Goal: Transaction & Acquisition: Obtain resource

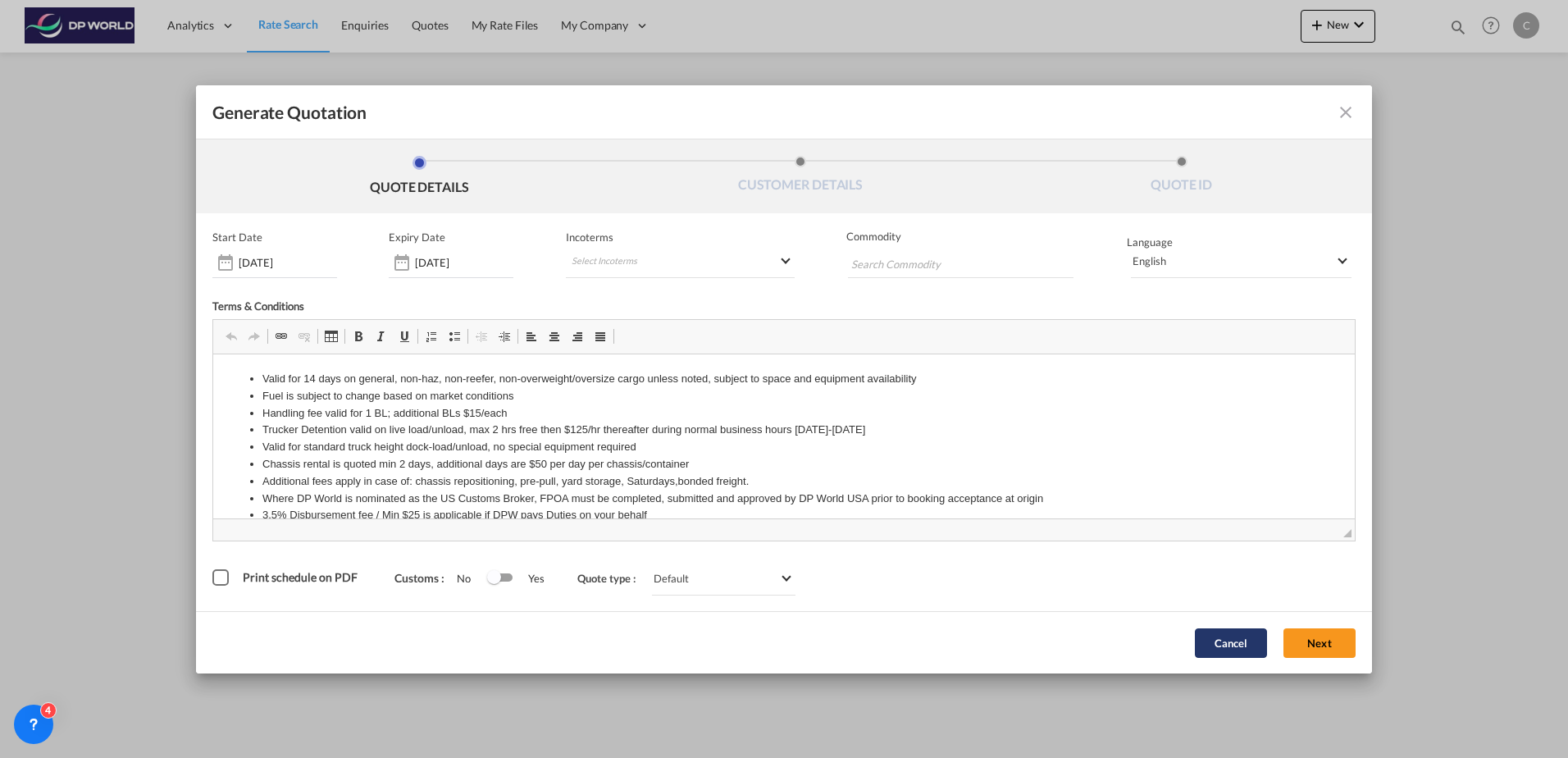
click at [1226, 648] on button "Cancel" at bounding box center [1231, 643] width 72 height 30
click at [1310, 649] on button "Next" at bounding box center [1319, 643] width 72 height 30
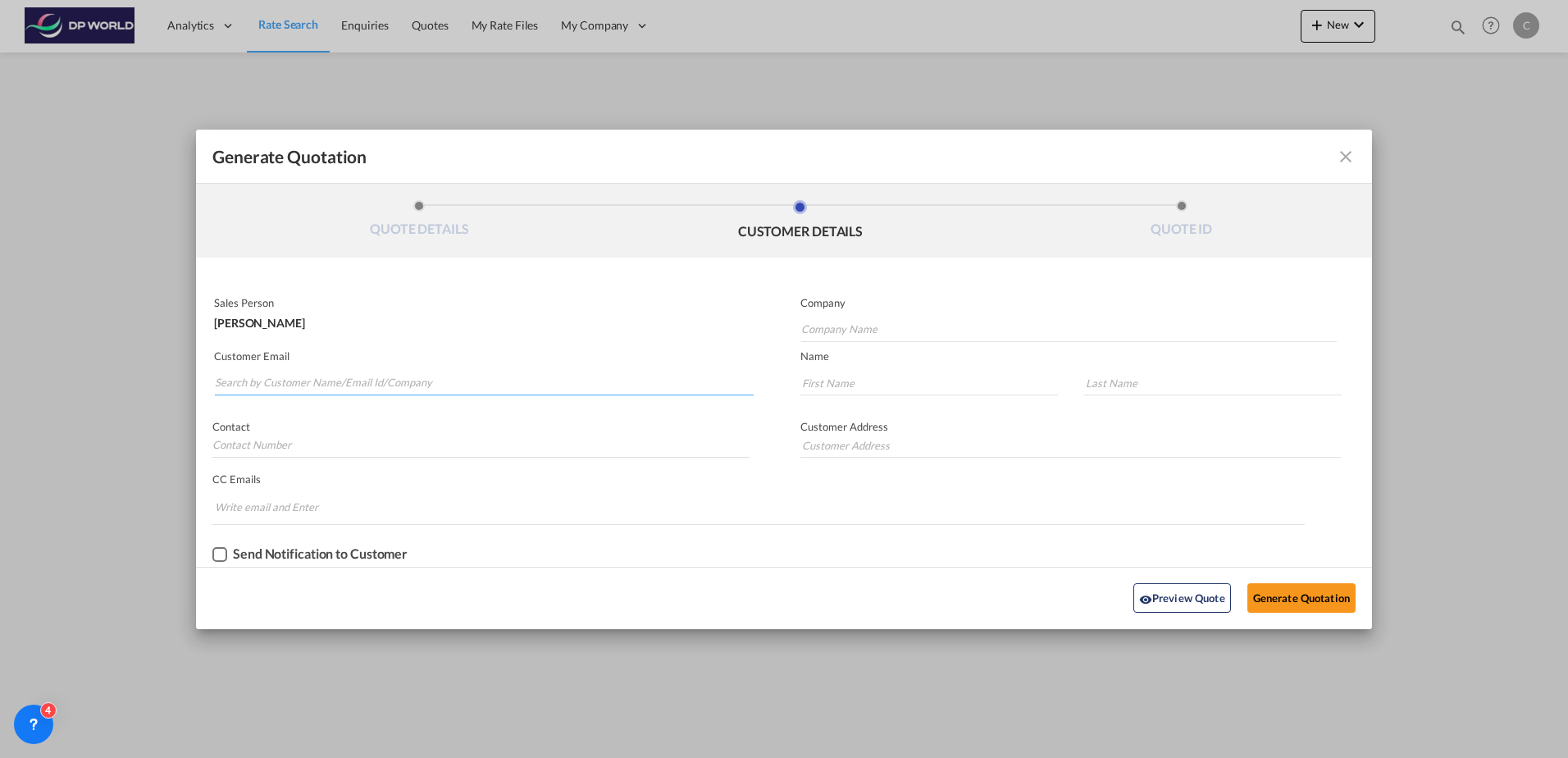
click at [302, 374] on input "Search by Customer Name/Email Id/Company" at bounding box center [484, 383] width 539 height 25
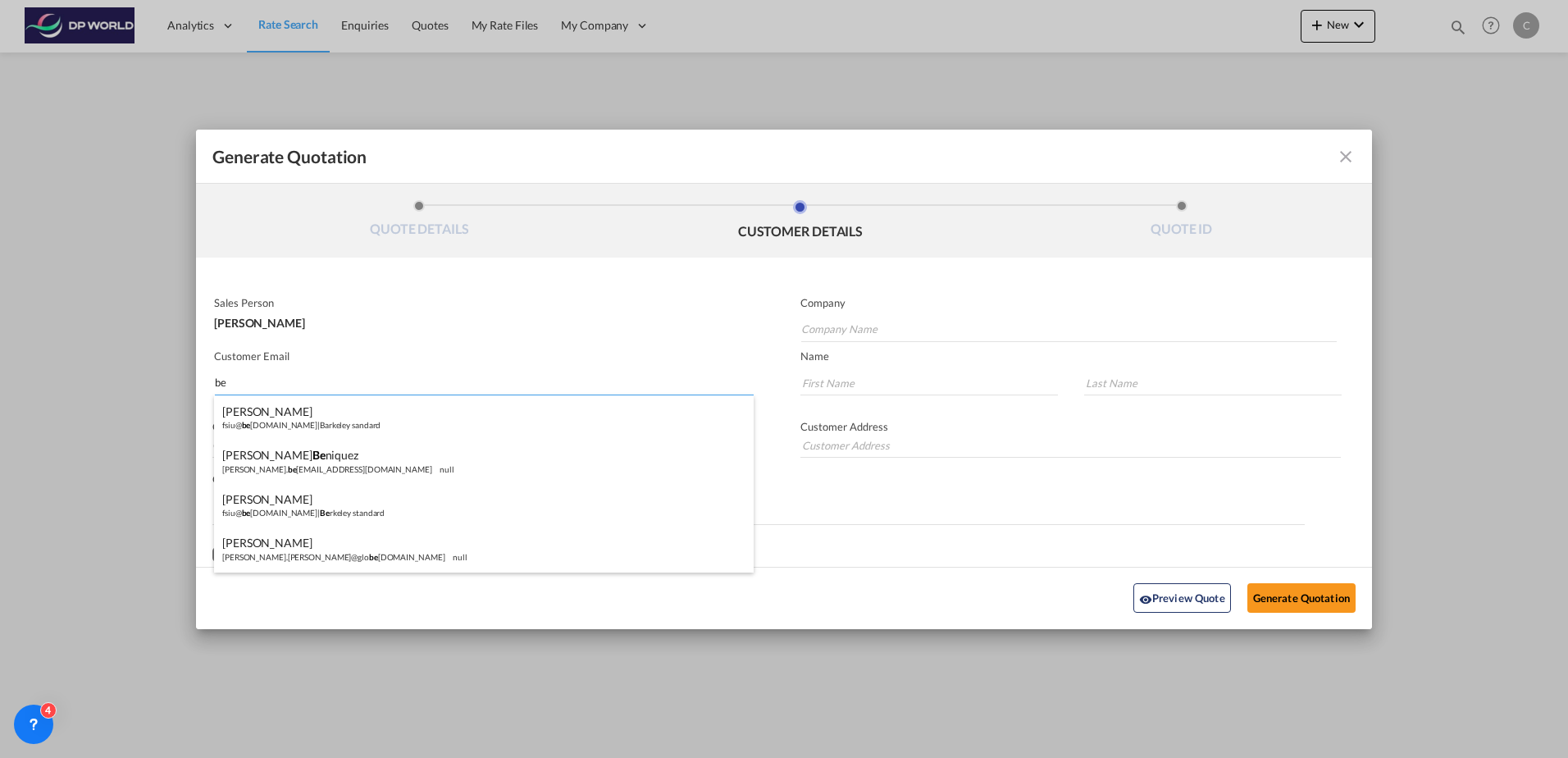
type input "b"
click at [899, 326] on input "Company Name" at bounding box center [1069, 330] width 536 height 25
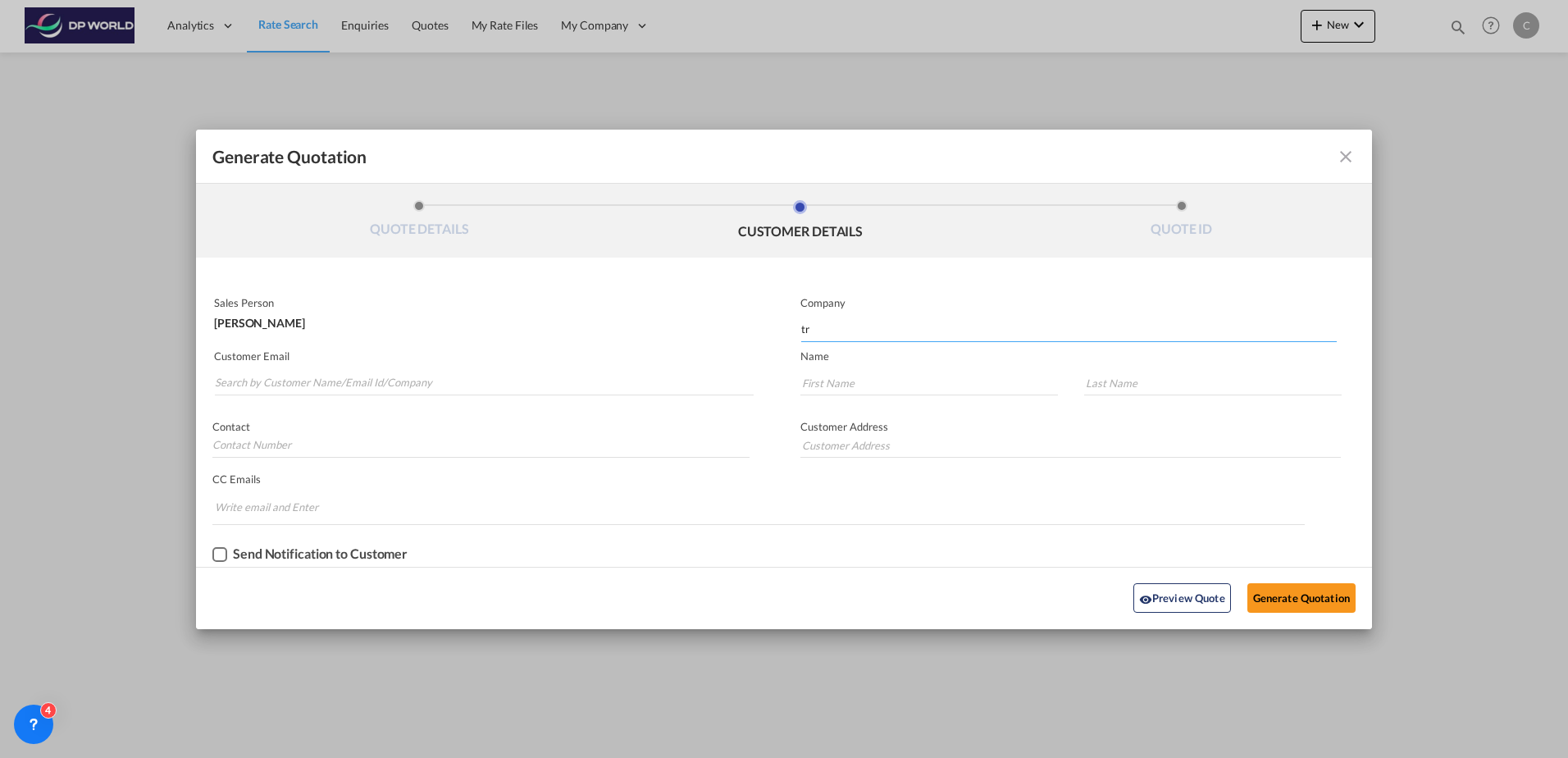
type input "t"
click at [337, 383] on input "Search by Customer Name/Email Id/Company" at bounding box center [484, 383] width 539 height 25
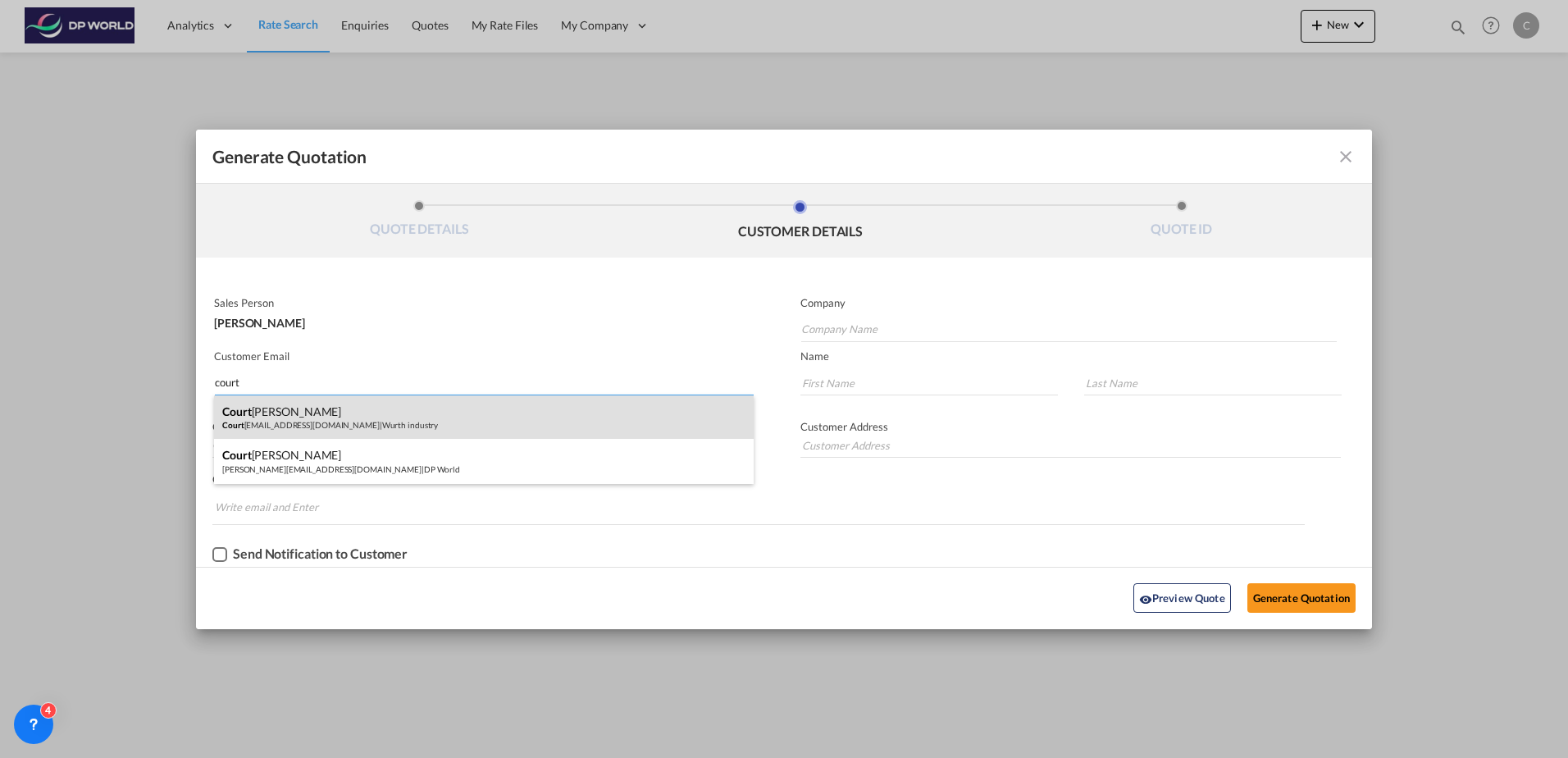
type input "court"
click at [335, 422] on div "Court [PERSON_NAME] Court [PERSON_NAME][EMAIL_ADDRESS][DOMAIN_NAME] | Wurth ind…" at bounding box center [484, 417] width 540 height 44
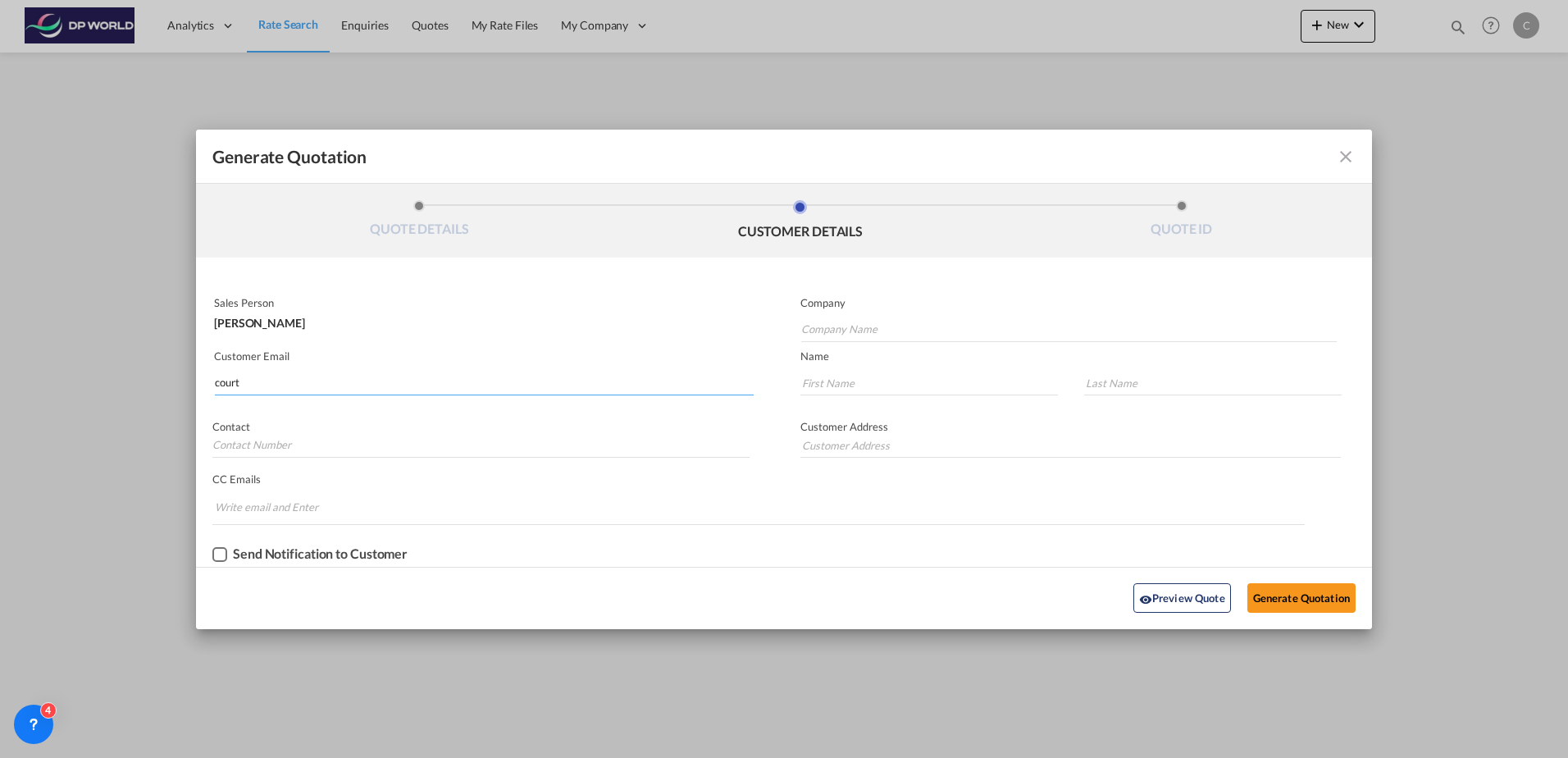
type input "Wurth industry"
type input "[PERSON_NAME][EMAIL_ADDRESS][DOMAIN_NAME]"
type input "[PERSON_NAME]"
type input "2812299131"
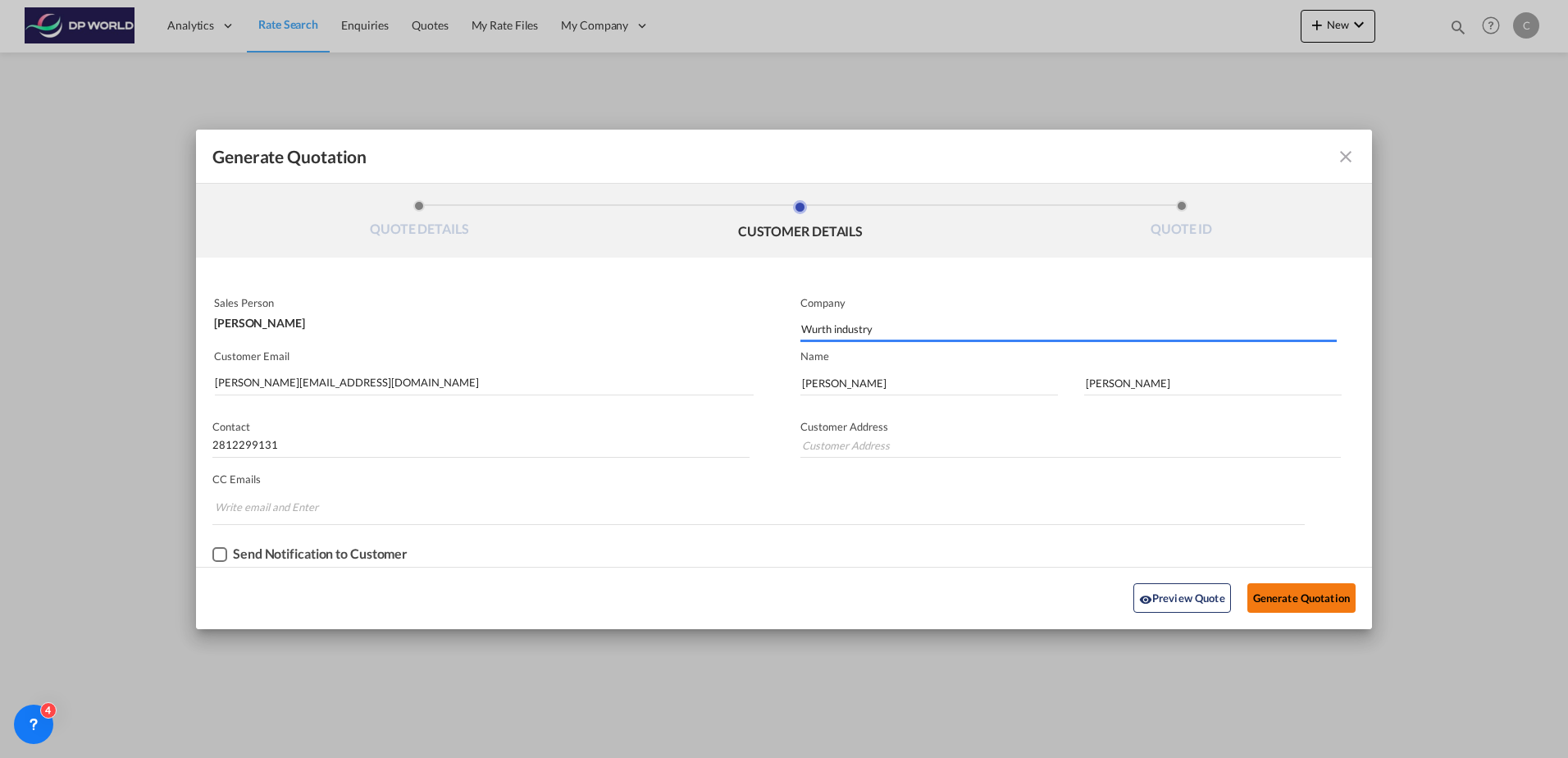
click at [1292, 605] on button "Generate Quotation" at bounding box center [1302, 598] width 109 height 30
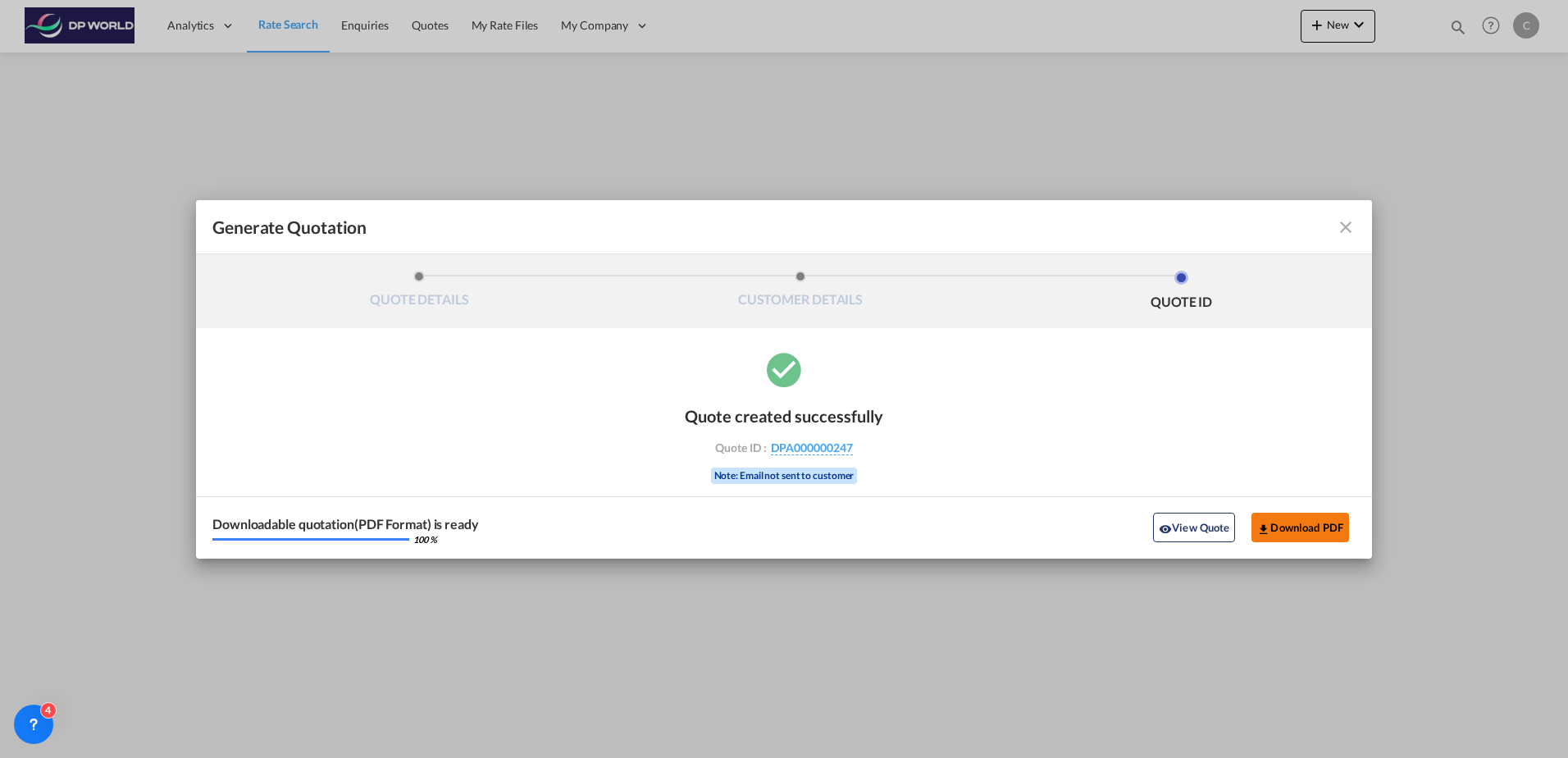
click at [1278, 532] on button "Download PDF" at bounding box center [1300, 528] width 98 height 30
click at [1343, 228] on md-icon "icon-close fg-AAA8AD cursor m-0" at bounding box center [1346, 227] width 20 height 20
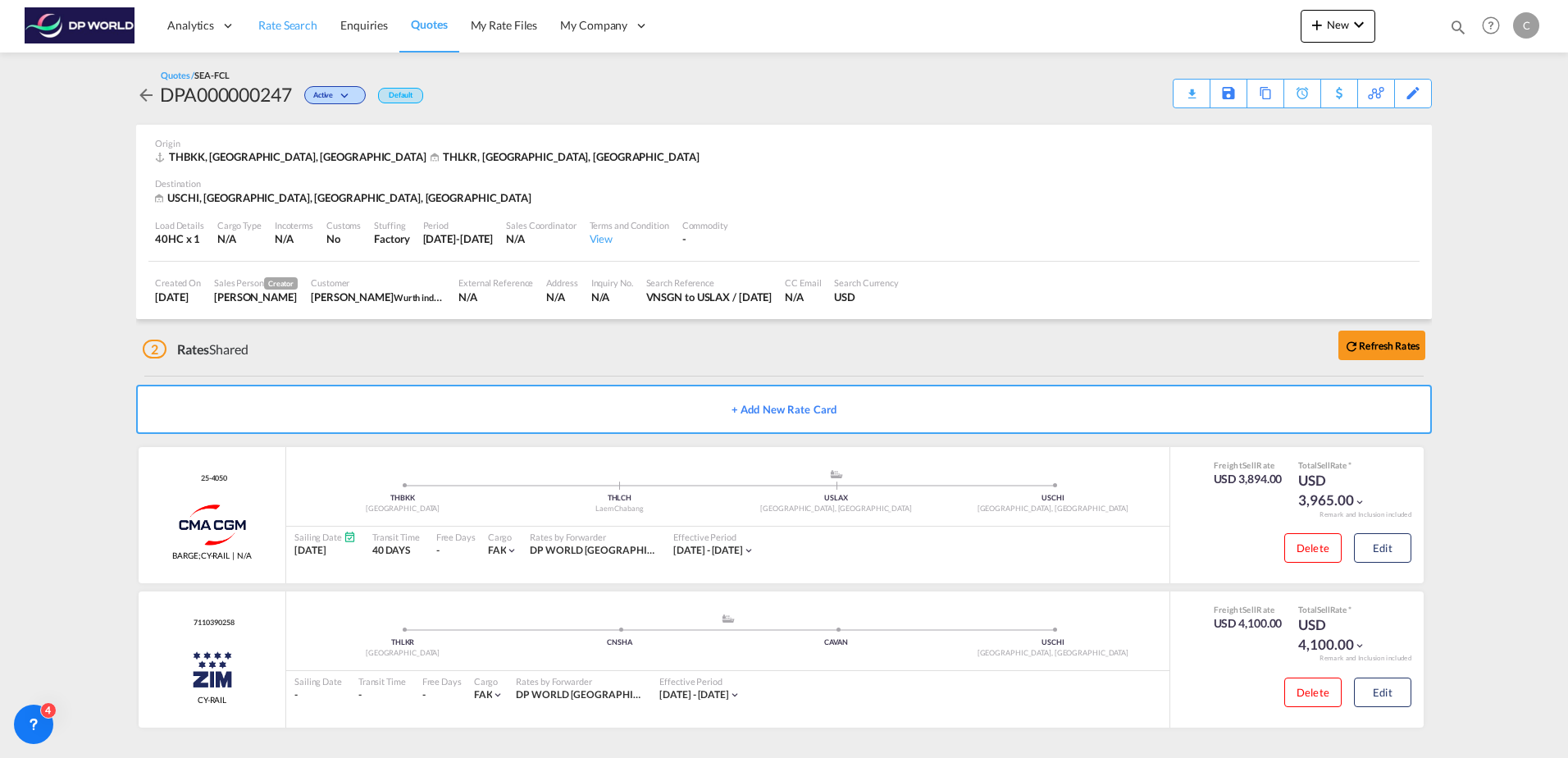
click at [291, 30] on span "Rate Search" at bounding box center [288, 25] width 59 height 14
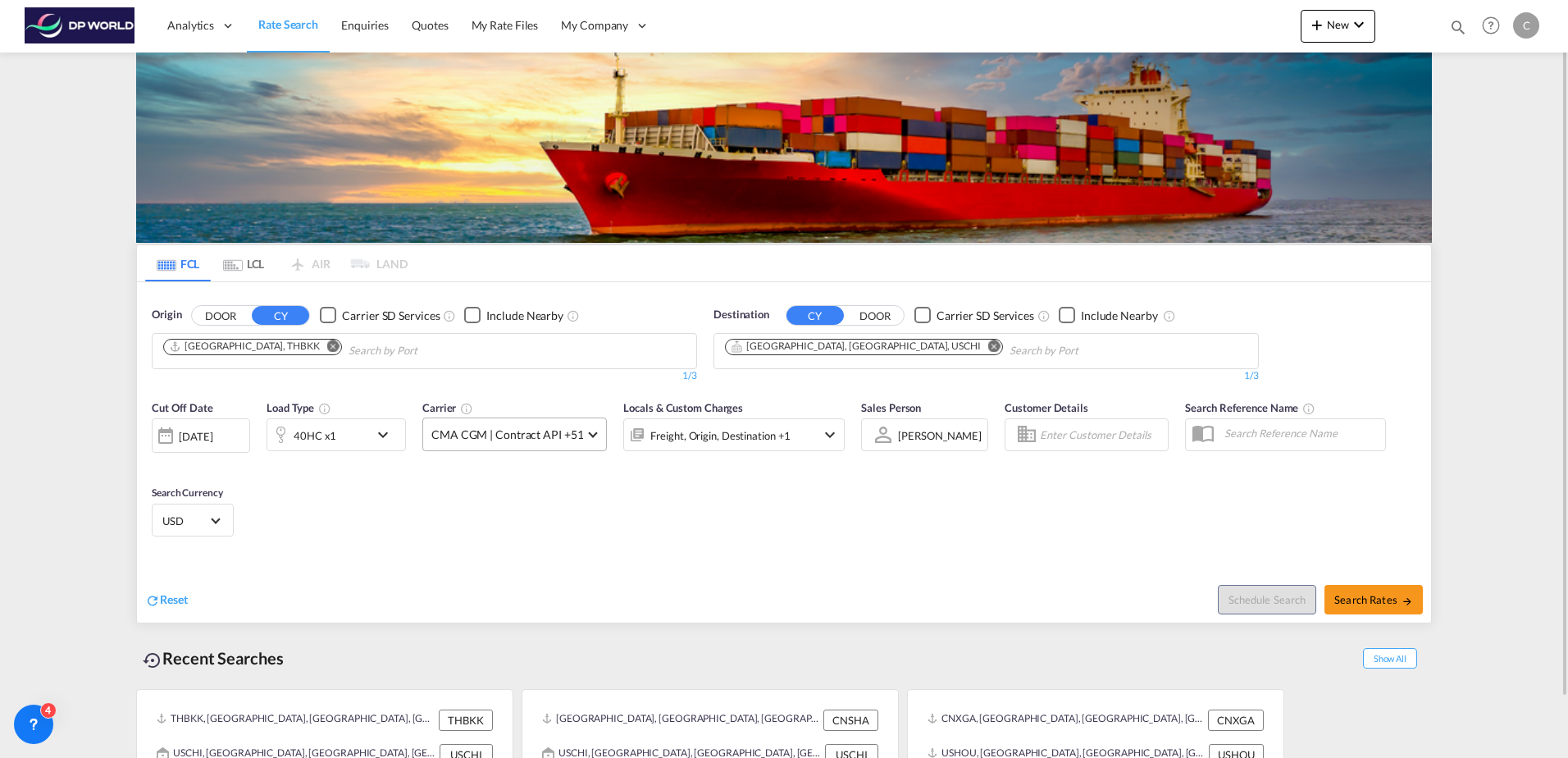
click at [509, 443] on md-select-value "CMA CGM | Contract API +51" at bounding box center [514, 434] width 183 height 32
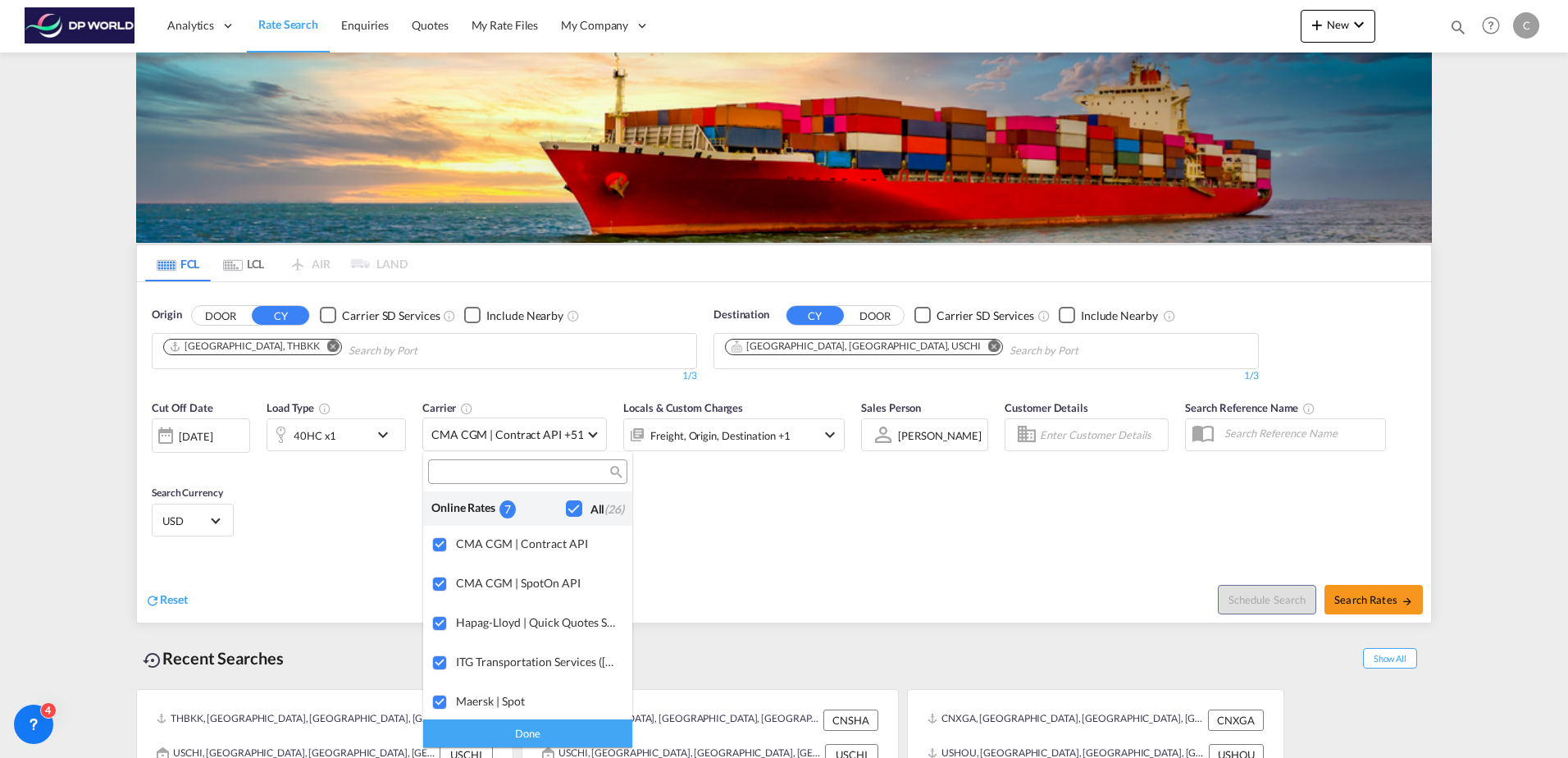
click at [776, 471] on md-backdrop at bounding box center [784, 379] width 1568 height 758
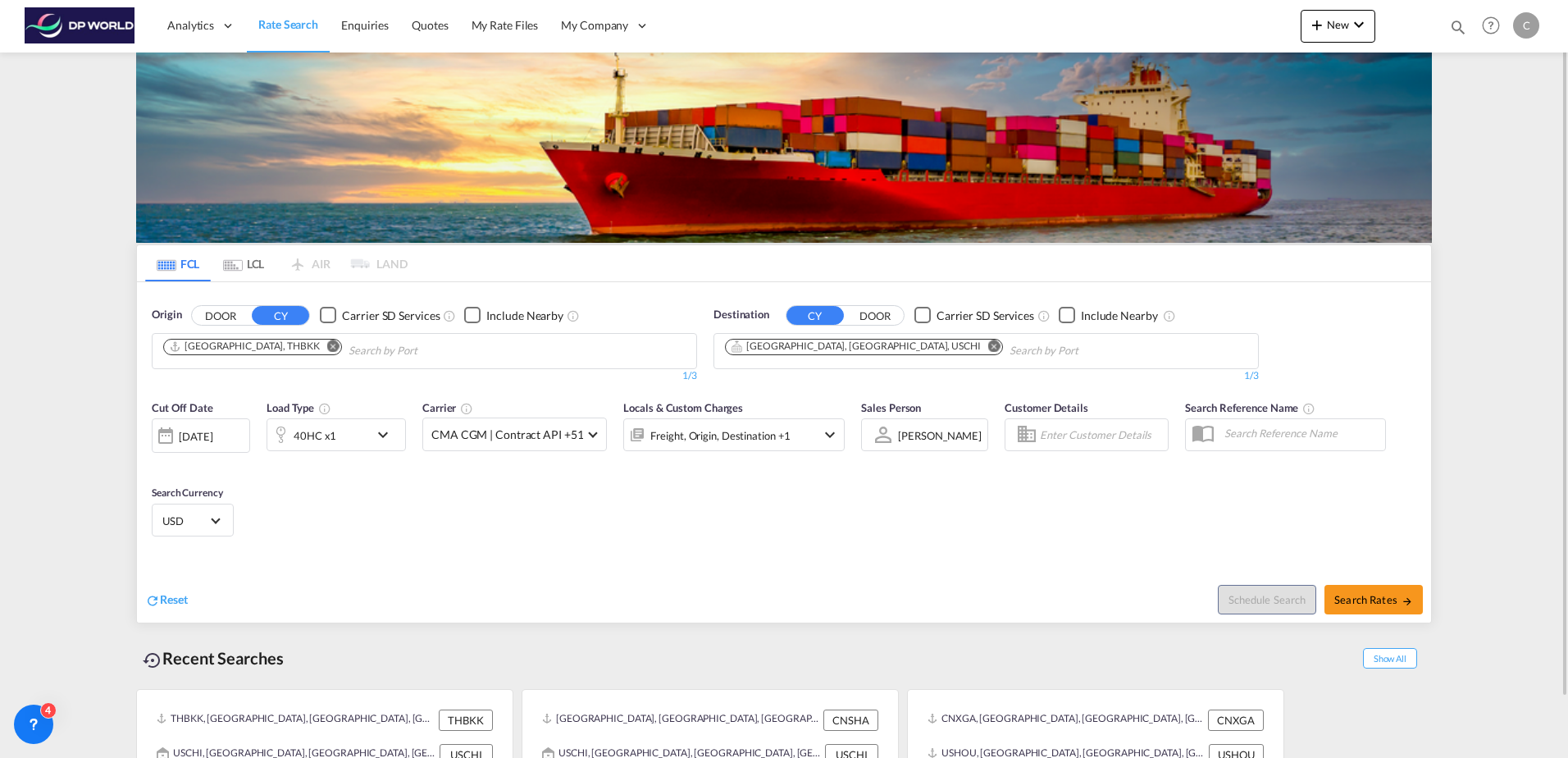
click at [791, 444] on div "Freight, Origin, Destination +1" at bounding box center [711, 435] width 175 height 33
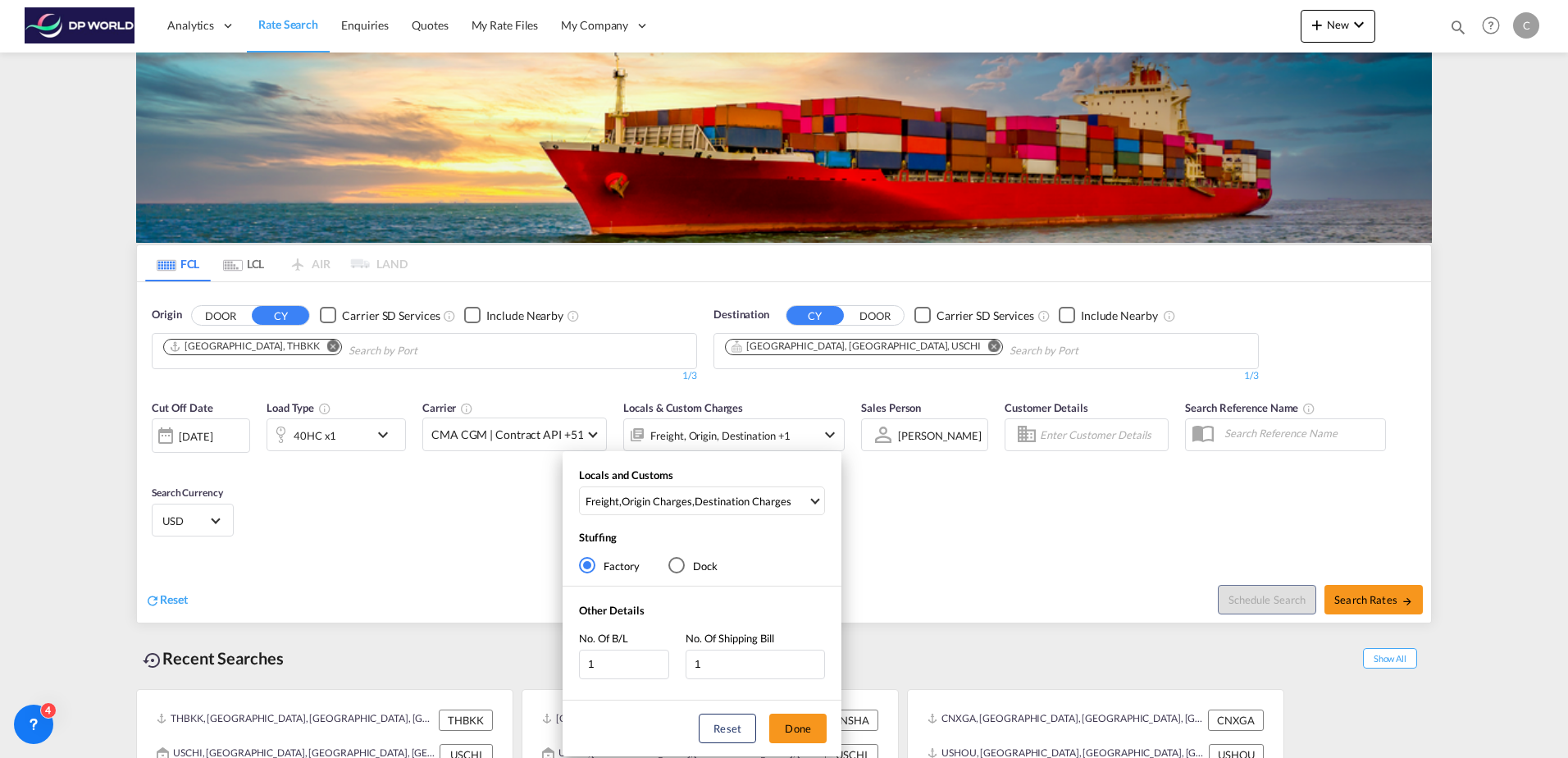
click at [929, 454] on div "Locals and Customs Freight , Origin Charges , Destination Charges Clear All Sel…" at bounding box center [784, 379] width 1568 height 758
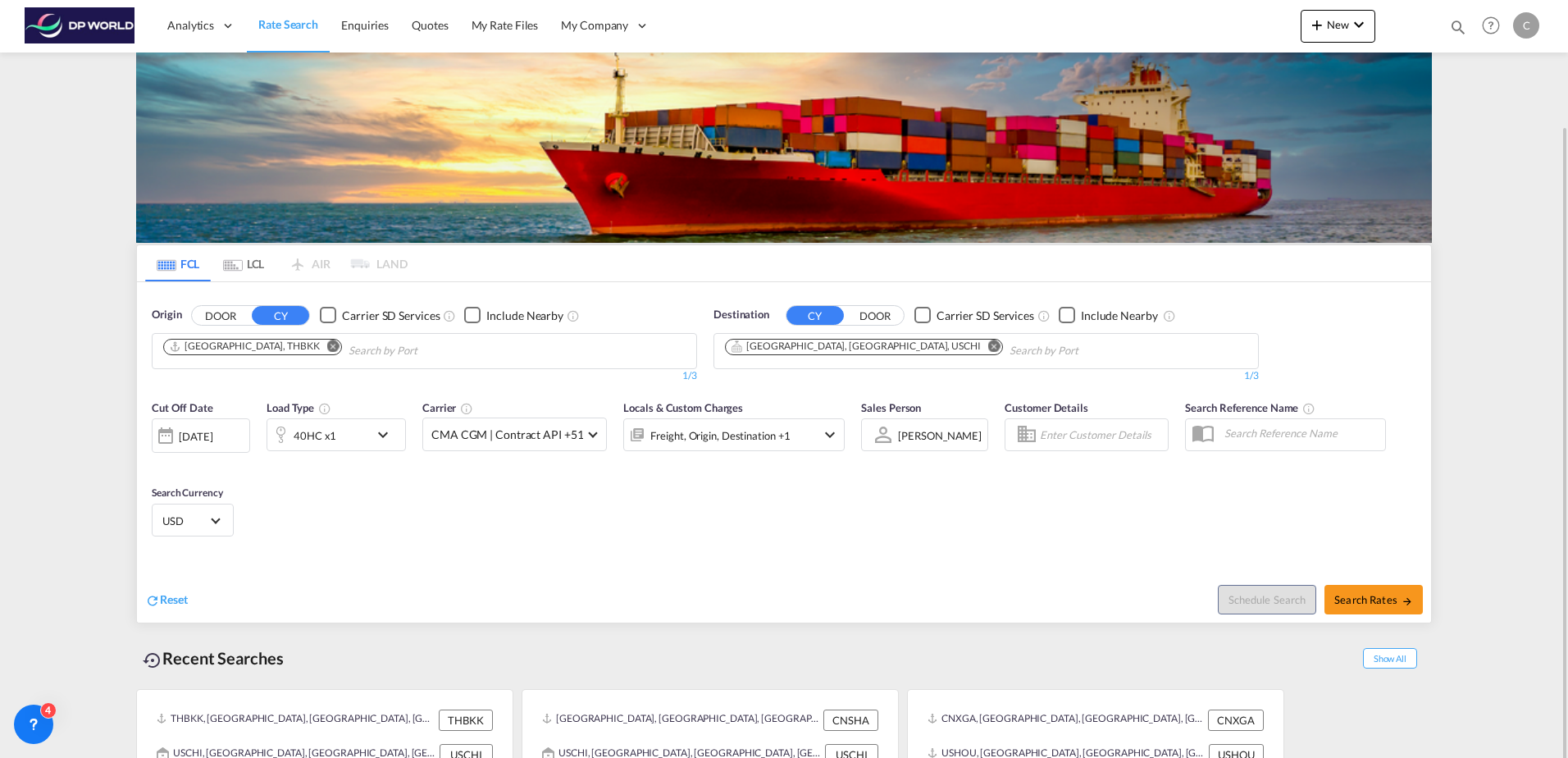
scroll to position [65, 0]
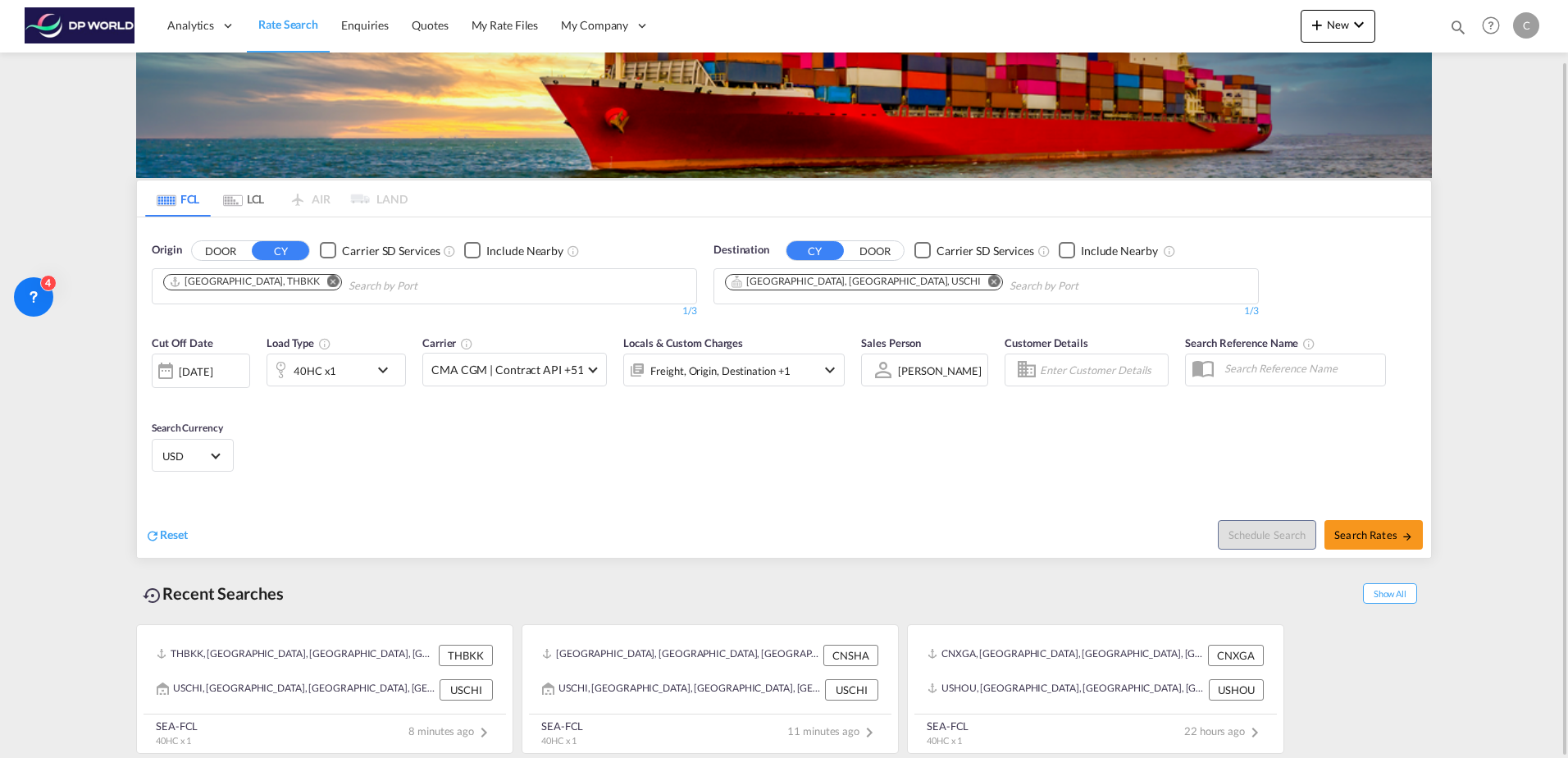
click at [604, 508] on div "Reset" at bounding box center [466, 522] width 643 height 45
click at [623, 476] on div "Cut Off Date [DATE] [DATE] Load Type 40HC x1 Carrier CMA CGM | Contract API +51…" at bounding box center [784, 407] width 1294 height 160
